Goal: Find specific page/section: Find specific page/section

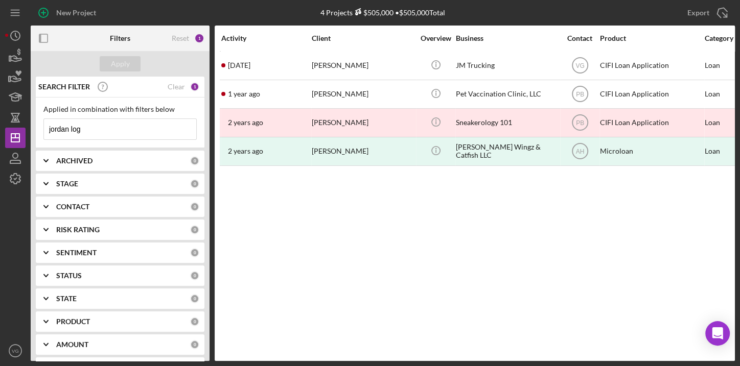
drag, startPoint x: 102, startPoint y: 131, endPoint x: 32, endPoint y: 124, distance: 70.4
click at [32, 124] on div "SEARCH FILTER Clear 1 Applied in combination with filters below jordan log Icon…" at bounding box center [120, 219] width 179 height 285
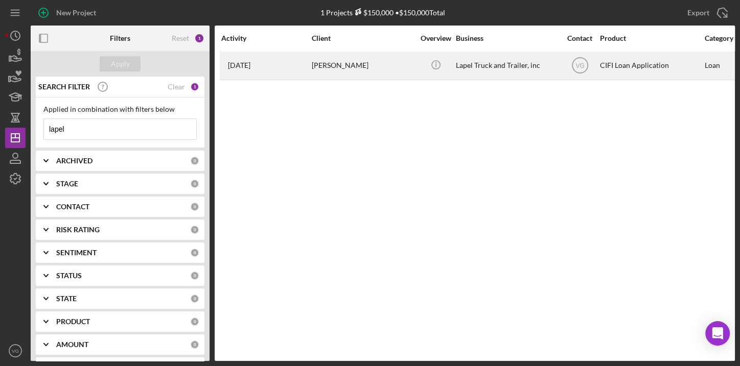
type input "lapel"
click at [356, 65] on div "[PERSON_NAME]" at bounding box center [363, 65] width 102 height 27
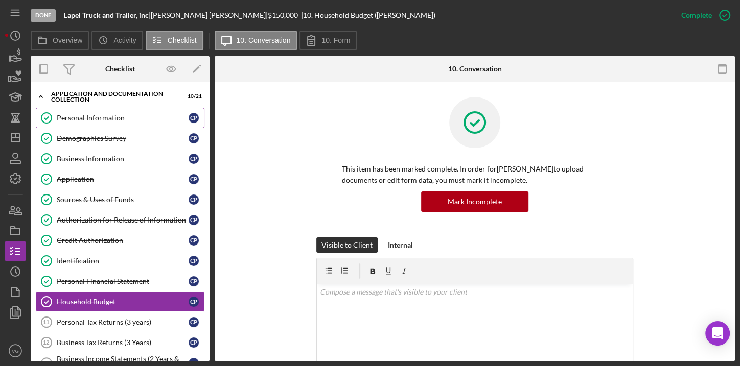
click at [100, 116] on div "Personal Information" at bounding box center [123, 118] width 132 height 8
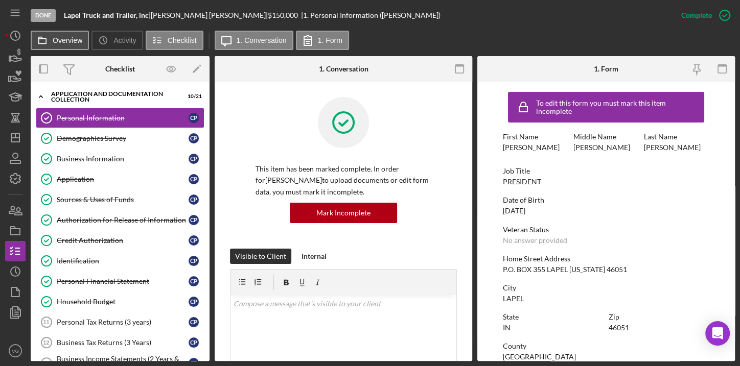
click at [63, 42] on label "Overview" at bounding box center [68, 40] width 30 height 8
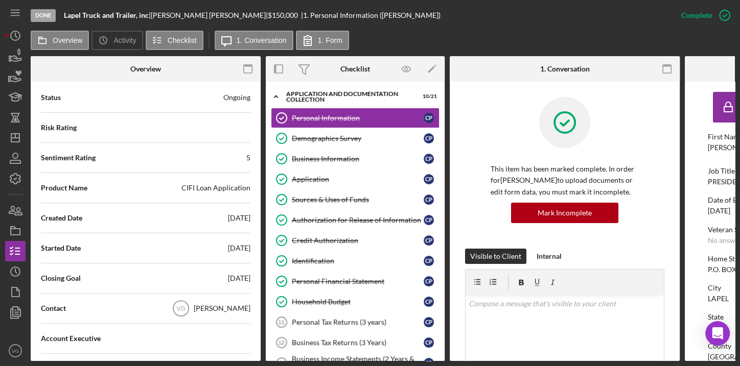
scroll to position [185, 0]
